Goal: Task Accomplishment & Management: Manage account settings

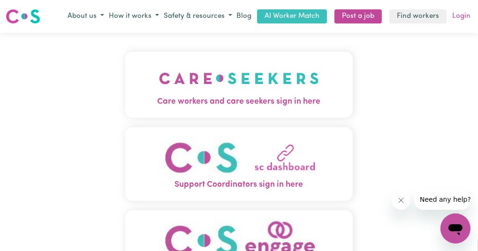
click at [461, 20] on link "Login" at bounding box center [461, 16] width 22 height 15
click at [457, 15] on link "Login" at bounding box center [461, 16] width 22 height 15
click at [458, 18] on link "Login" at bounding box center [461, 16] width 22 height 15
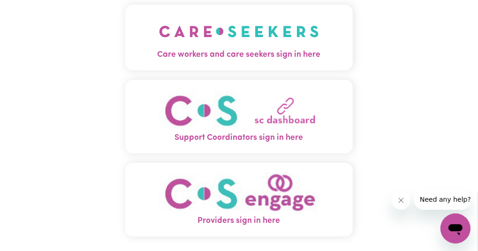
click at [255, 217] on span "Providers sign in here" at bounding box center [239, 221] width 228 height 12
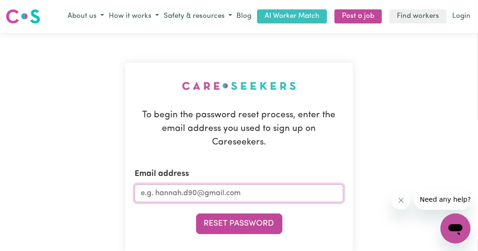
click at [209, 184] on input "Email address" at bounding box center [239, 193] width 209 height 18
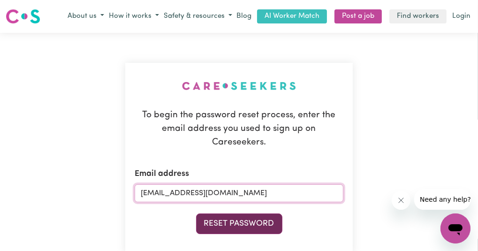
type input "[EMAIL_ADDRESS][DOMAIN_NAME]"
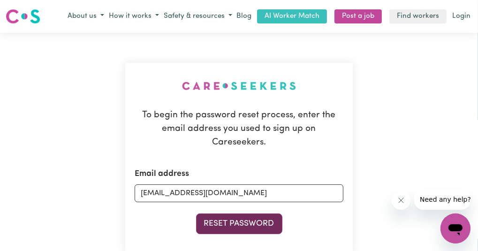
click at [223, 213] on button "Reset Password" at bounding box center [239, 223] width 86 height 21
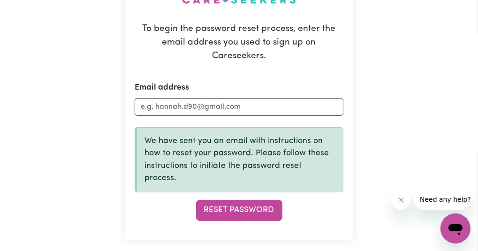
scroll to position [188, 0]
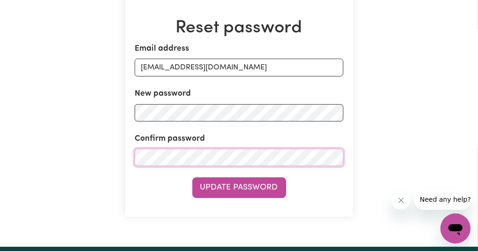
scroll to position [142, 0]
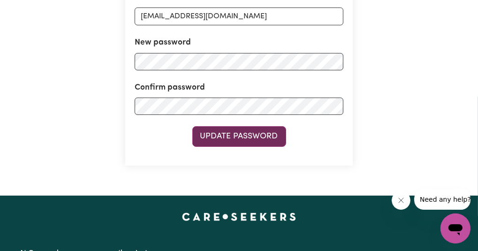
click at [249, 142] on button "Update Password" at bounding box center [239, 136] width 94 height 21
